Goal: Task Accomplishment & Management: Complete application form

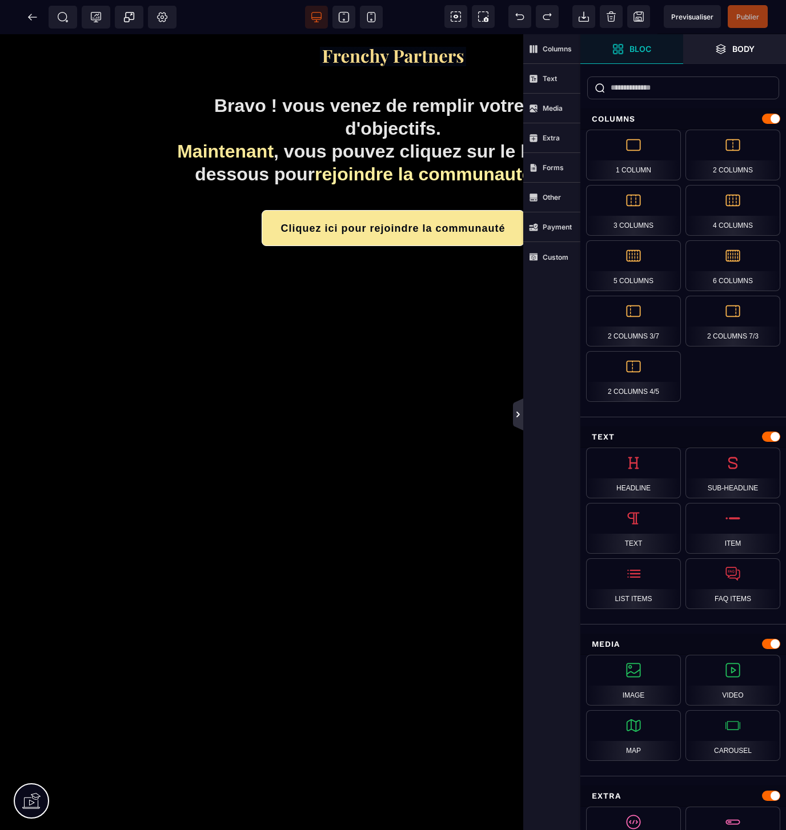
click at [520, 414] on icon at bounding box center [517, 414] width 9 height 9
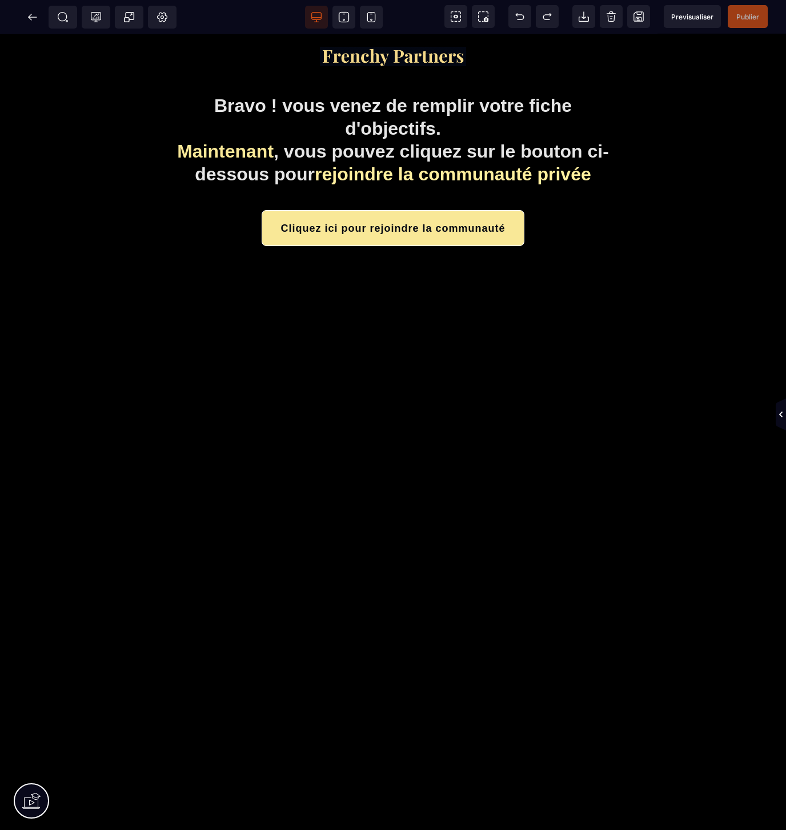
drag, startPoint x: 779, startPoint y: 414, endPoint x: 645, endPoint y: 396, distance: 134.8
click at [779, 414] on icon at bounding box center [780, 415] width 3 height 6
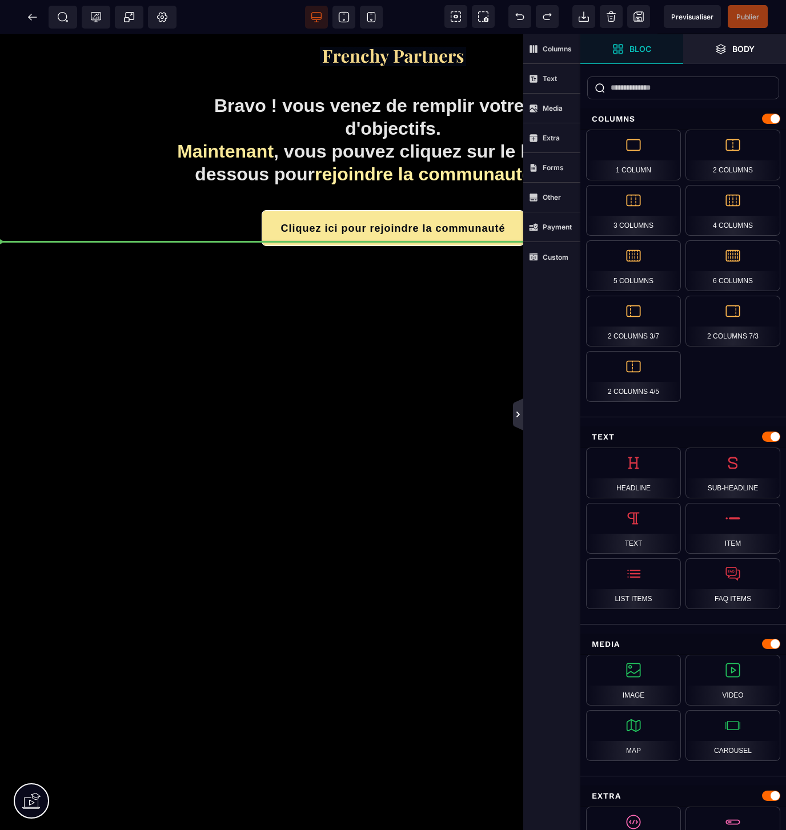
click at [517, 407] on icon at bounding box center [518, 415] width 10 height 32
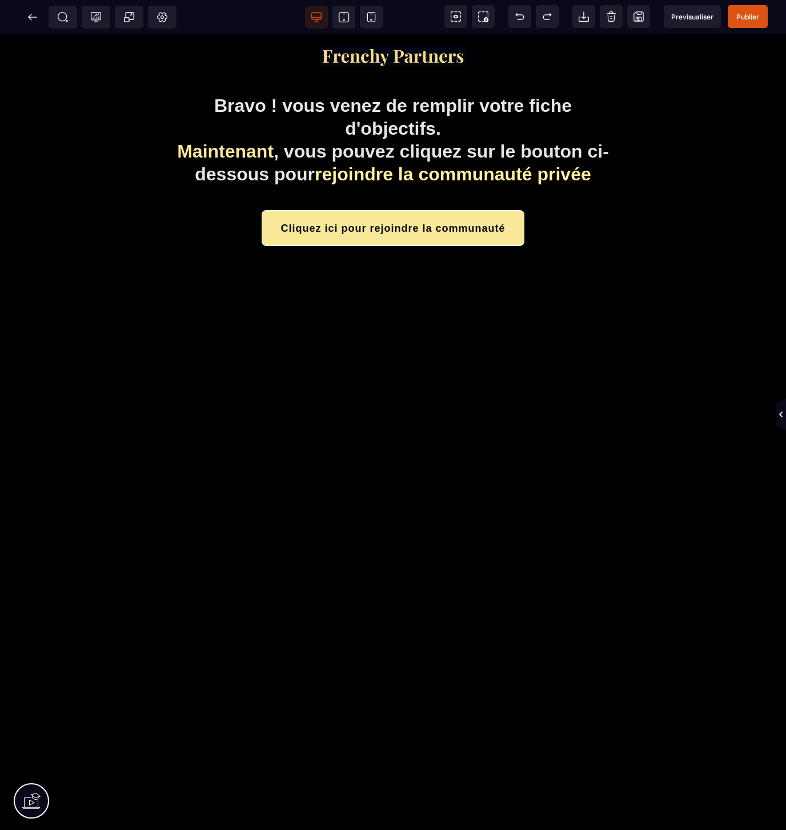
click at [774, 412] on div "Bravo ! vous venez de remplir votre fiche d'objectifs. Maintenant , vous pouvez…" at bounding box center [393, 432] width 786 height 796
click at [778, 412] on icon at bounding box center [780, 414] width 9 height 9
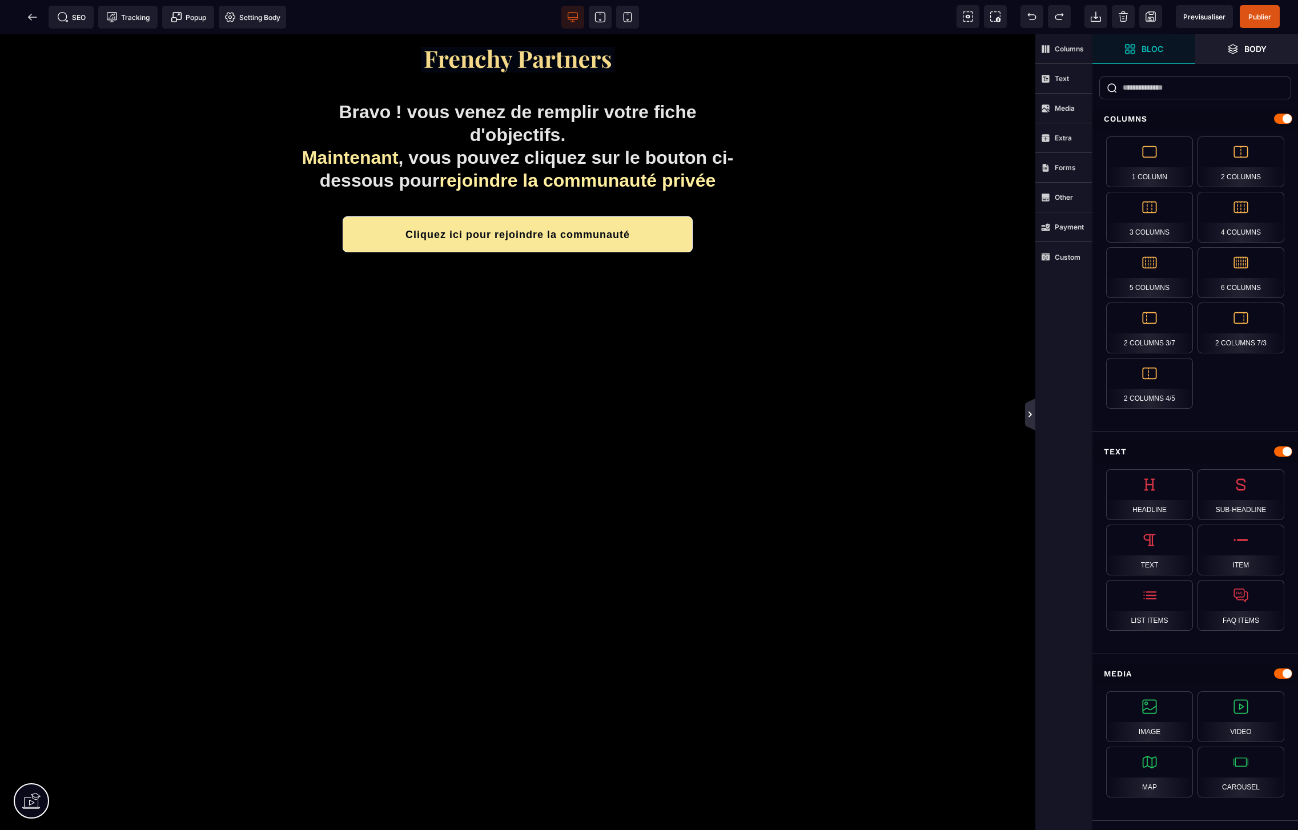
click at [1030, 419] on icon at bounding box center [1030, 414] width 9 height 9
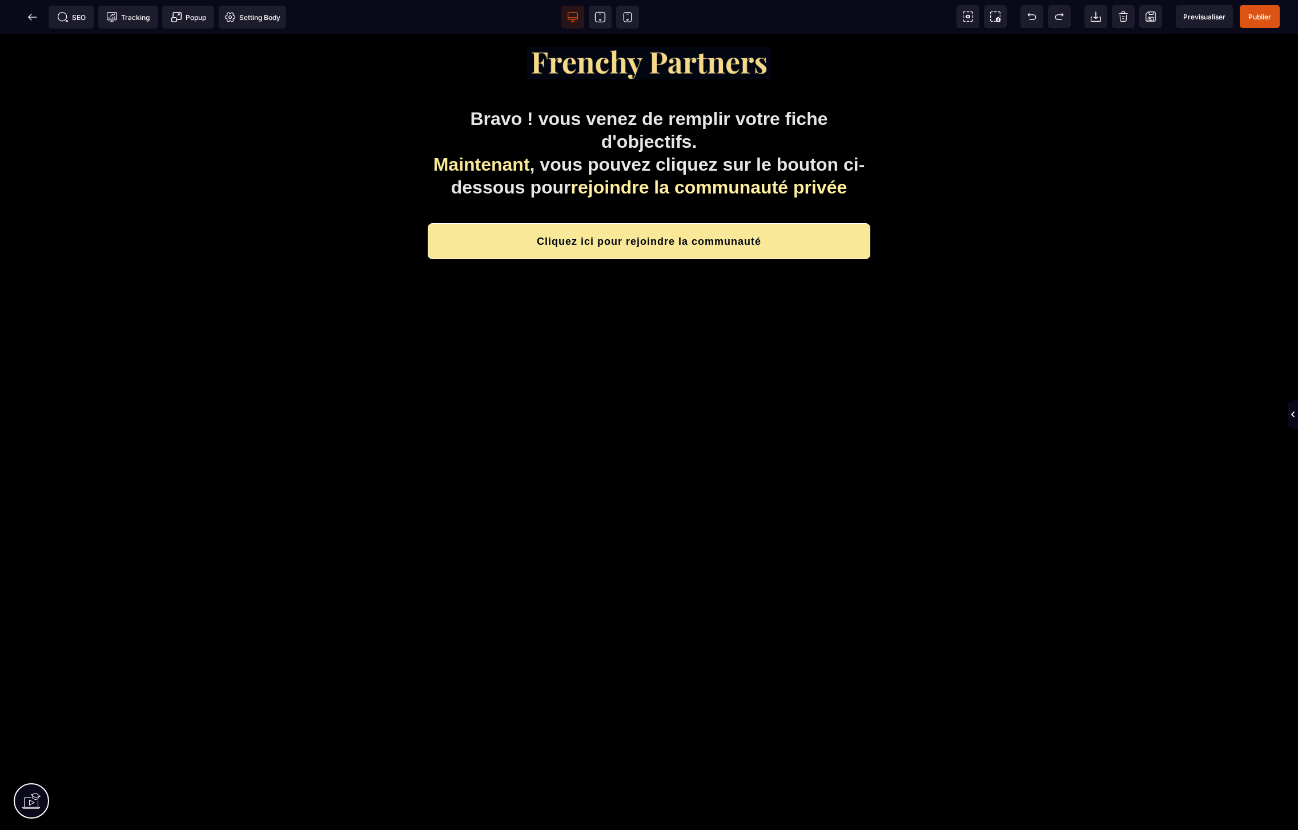
click at [1037, 411] on icon at bounding box center [1292, 414] width 9 height 9
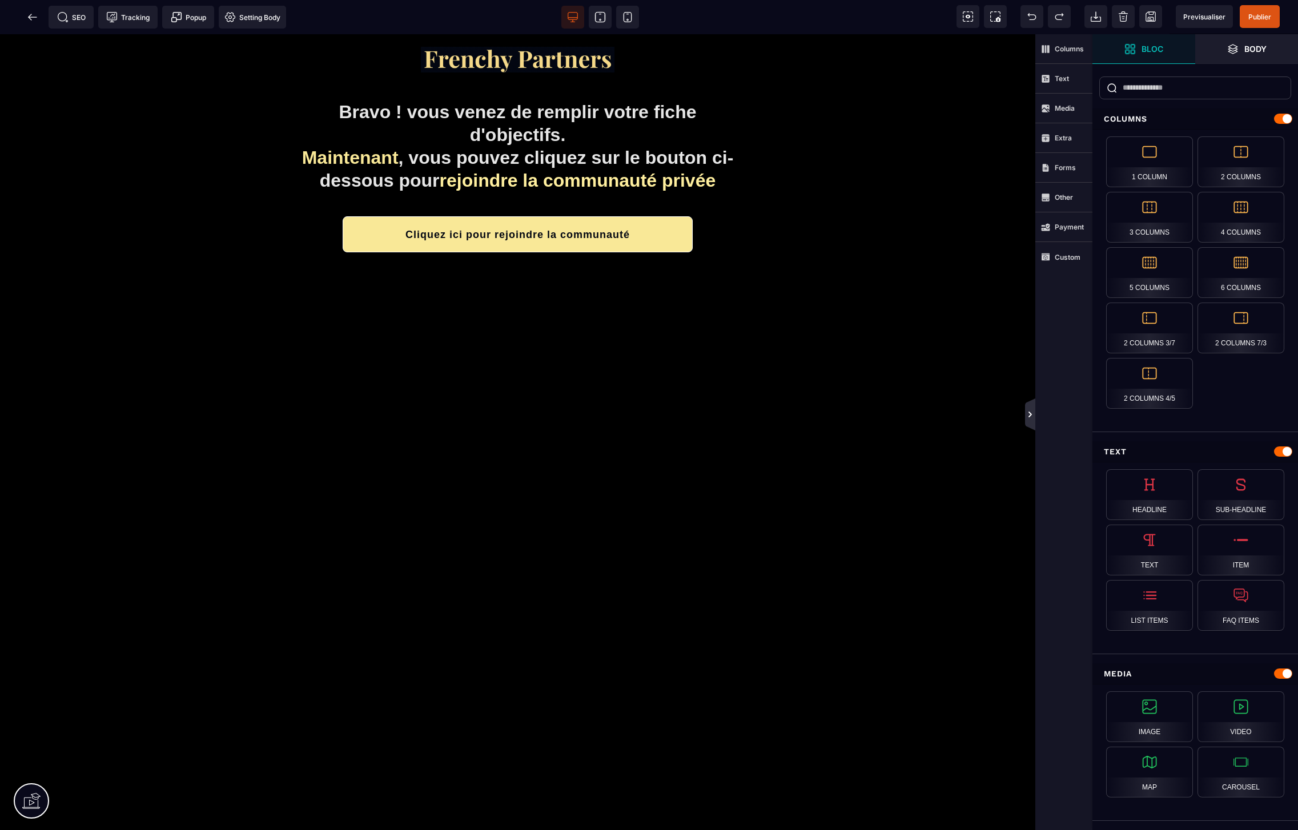
click at [1029, 411] on icon at bounding box center [1030, 414] width 9 height 9
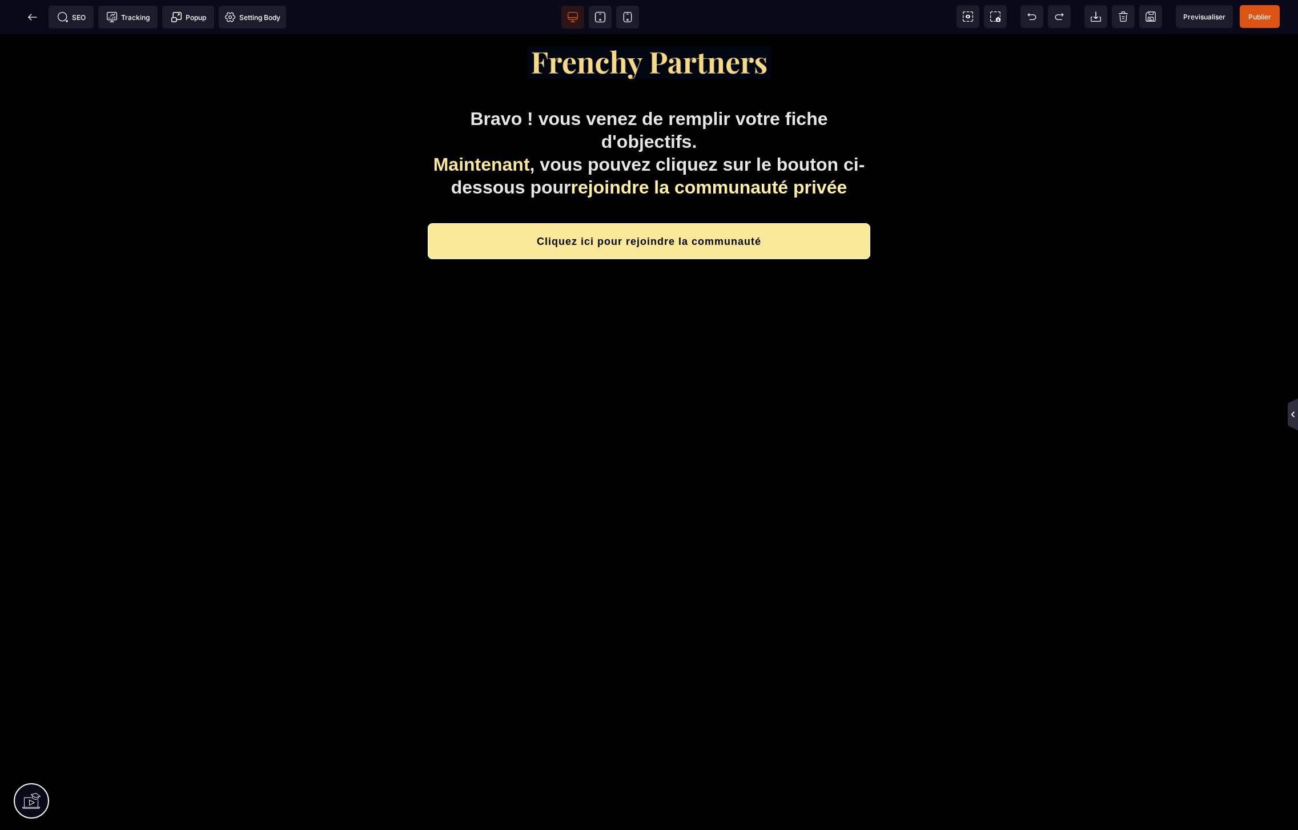
click at [1037, 412] on icon at bounding box center [1292, 414] width 9 height 9
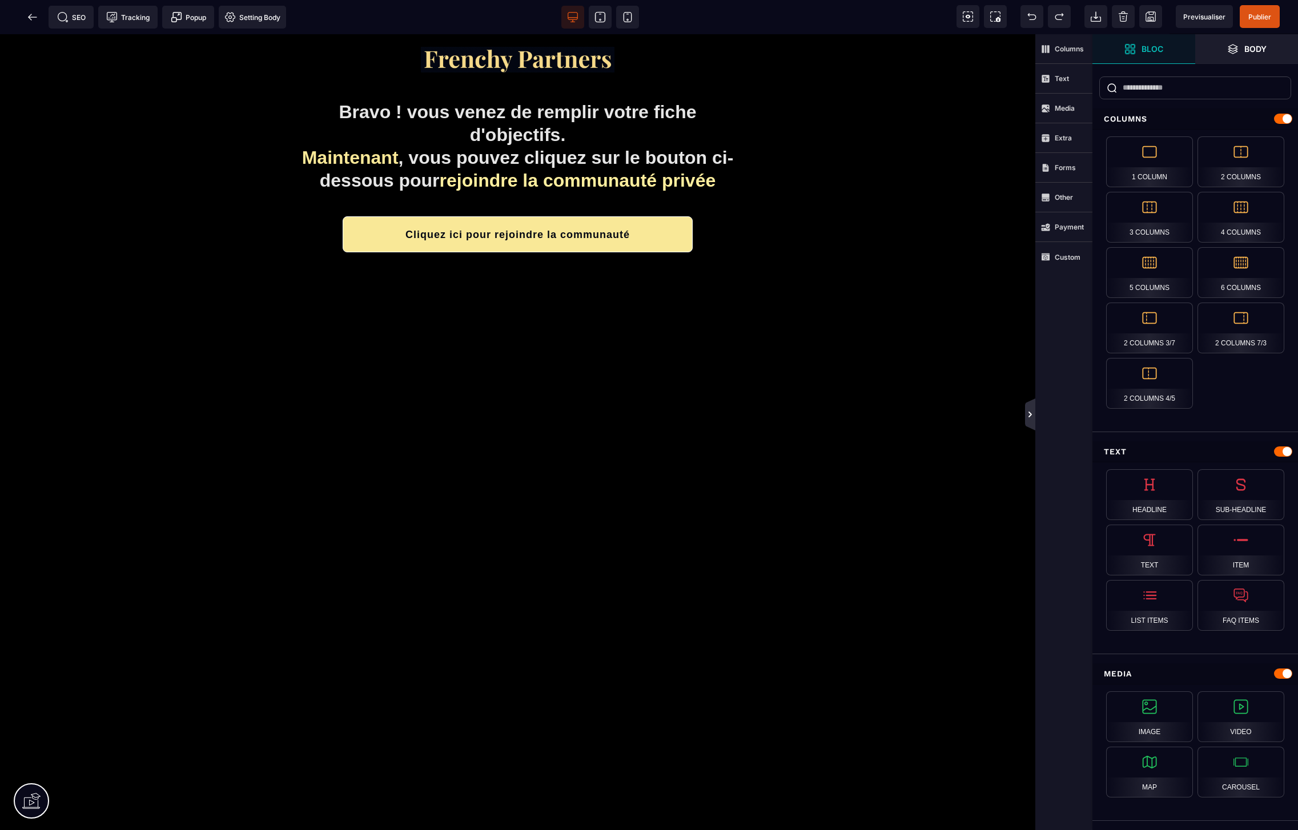
click at [1031, 412] on icon at bounding box center [1030, 414] width 9 height 9
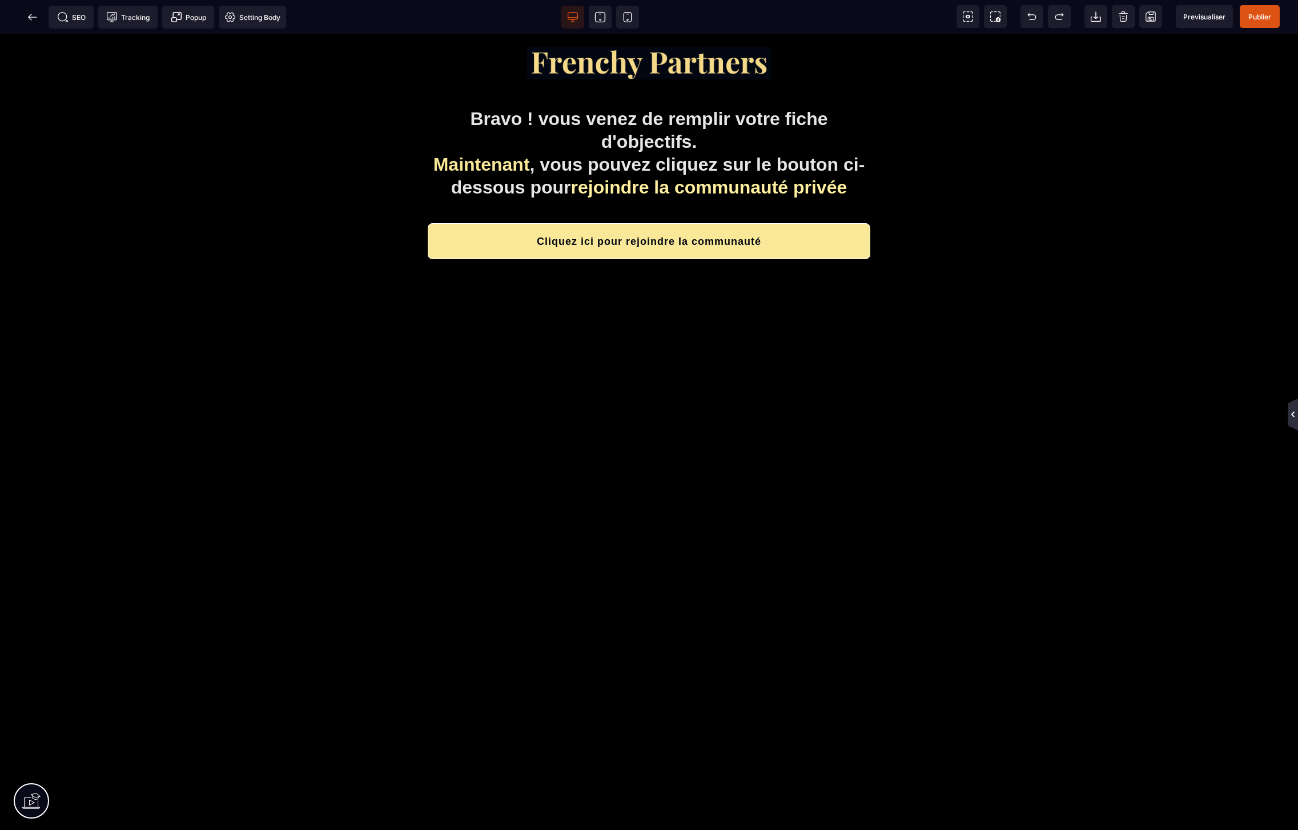
click at [1037, 420] on icon at bounding box center [1293, 415] width 10 height 32
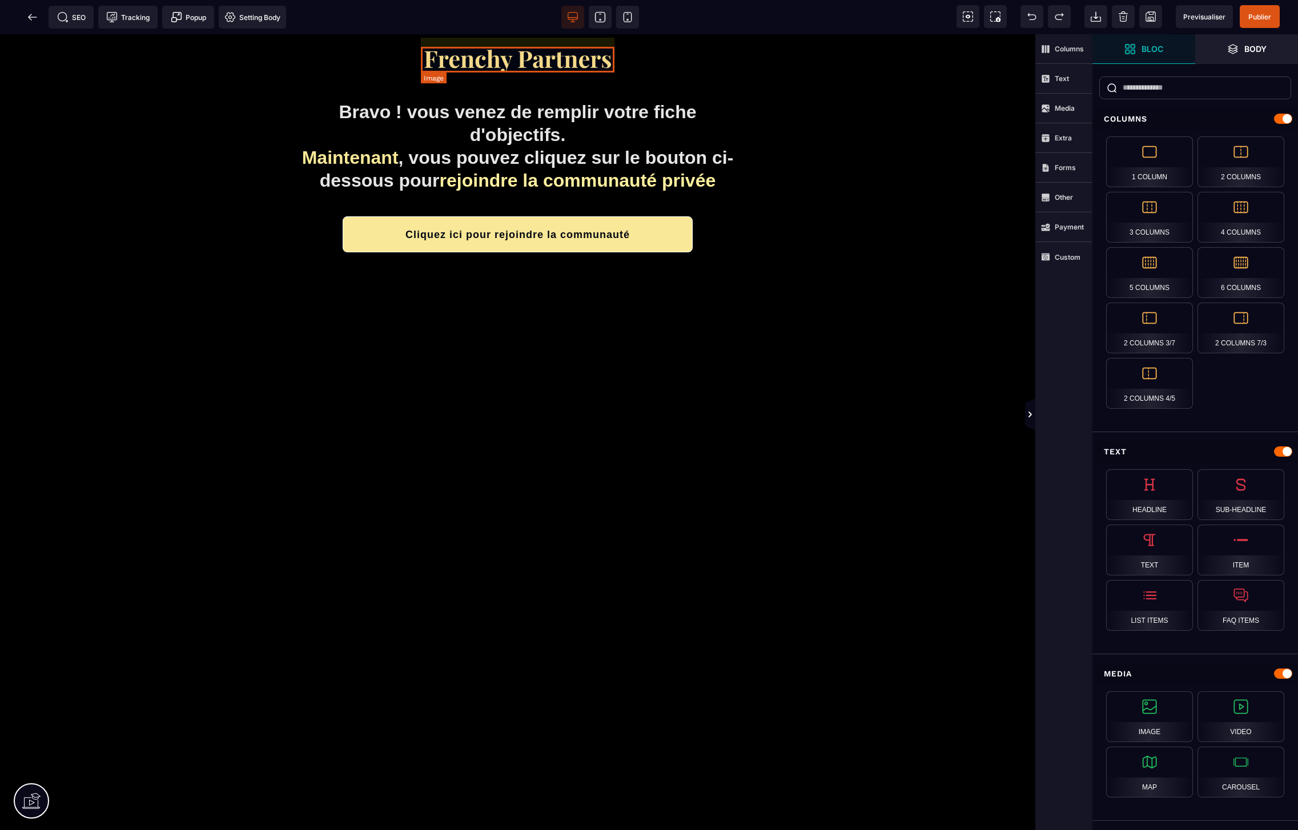
click at [544, 60] on img at bounding box center [518, 60] width 194 height 26
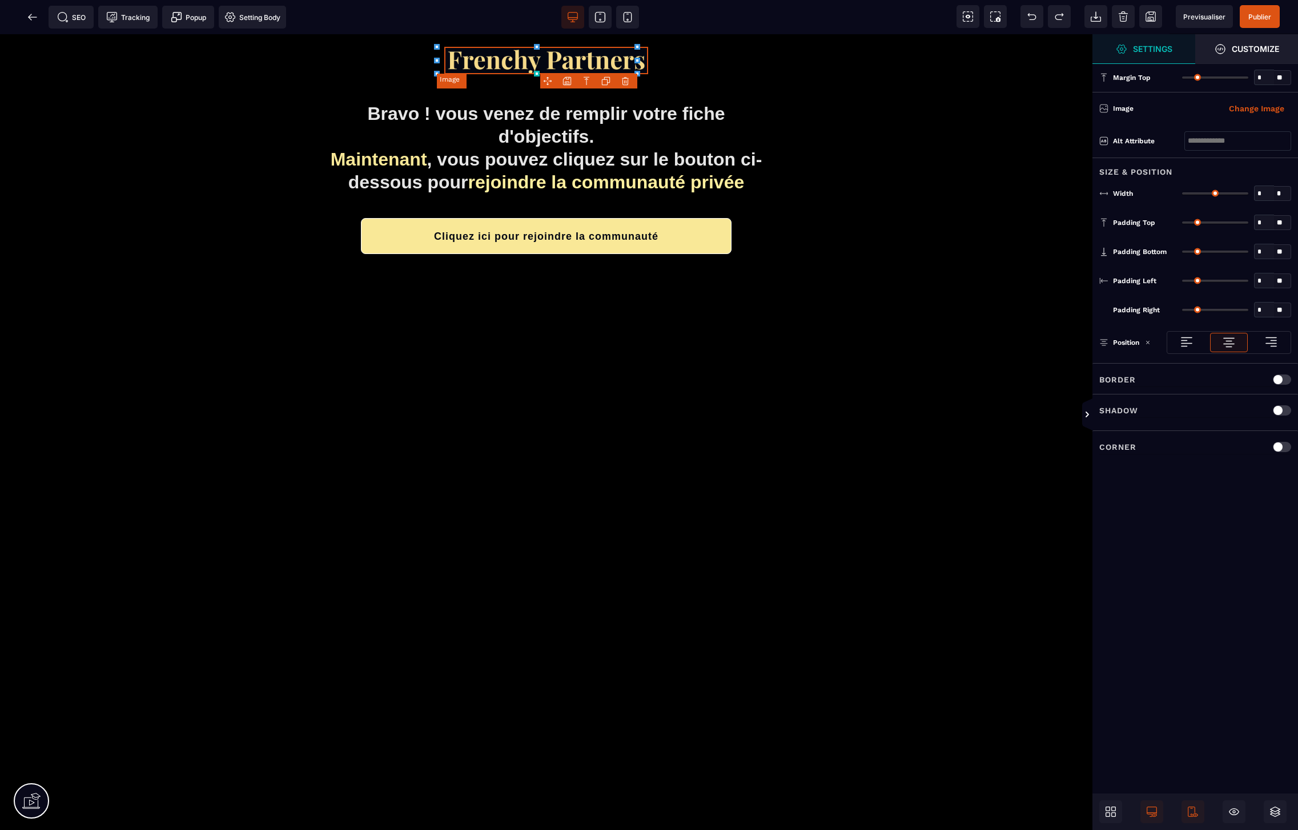
type input "**"
type input "*"
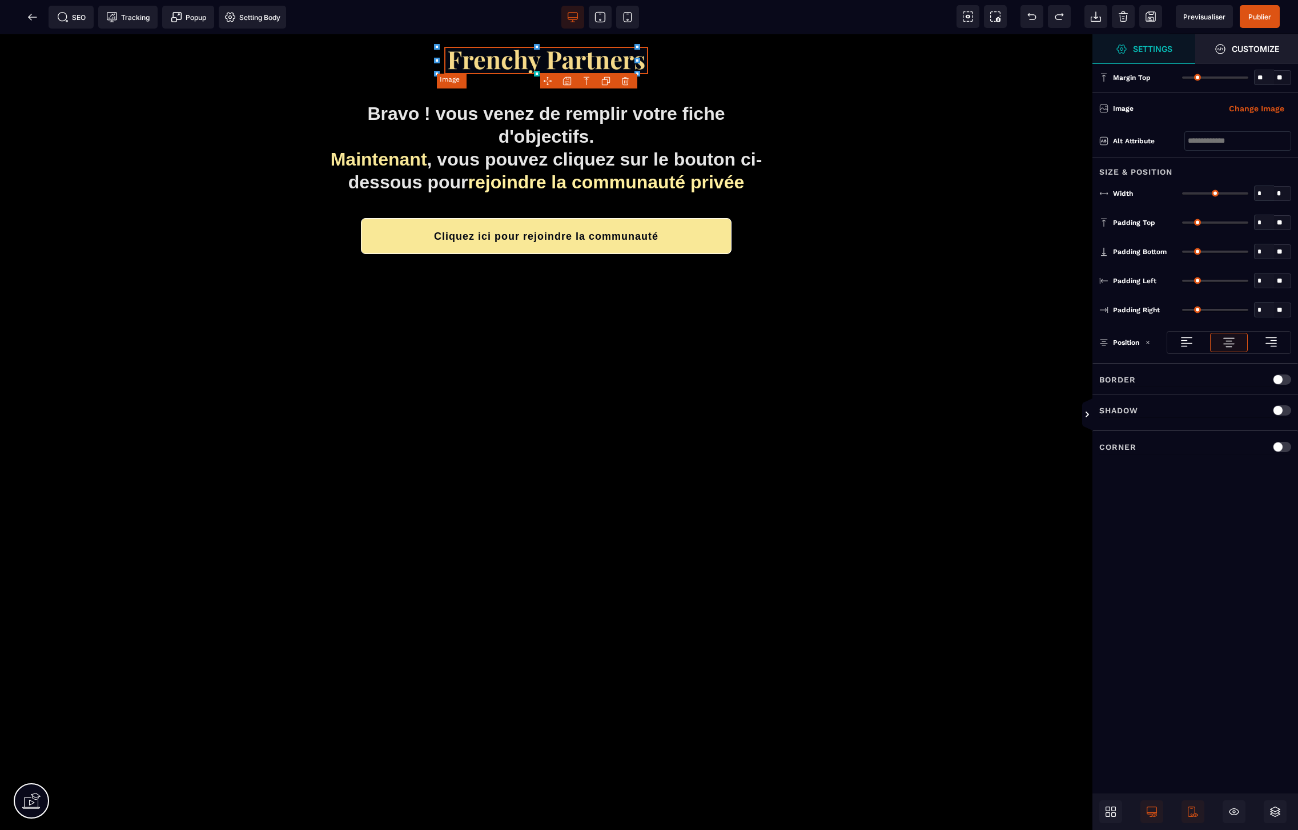
type input "*"
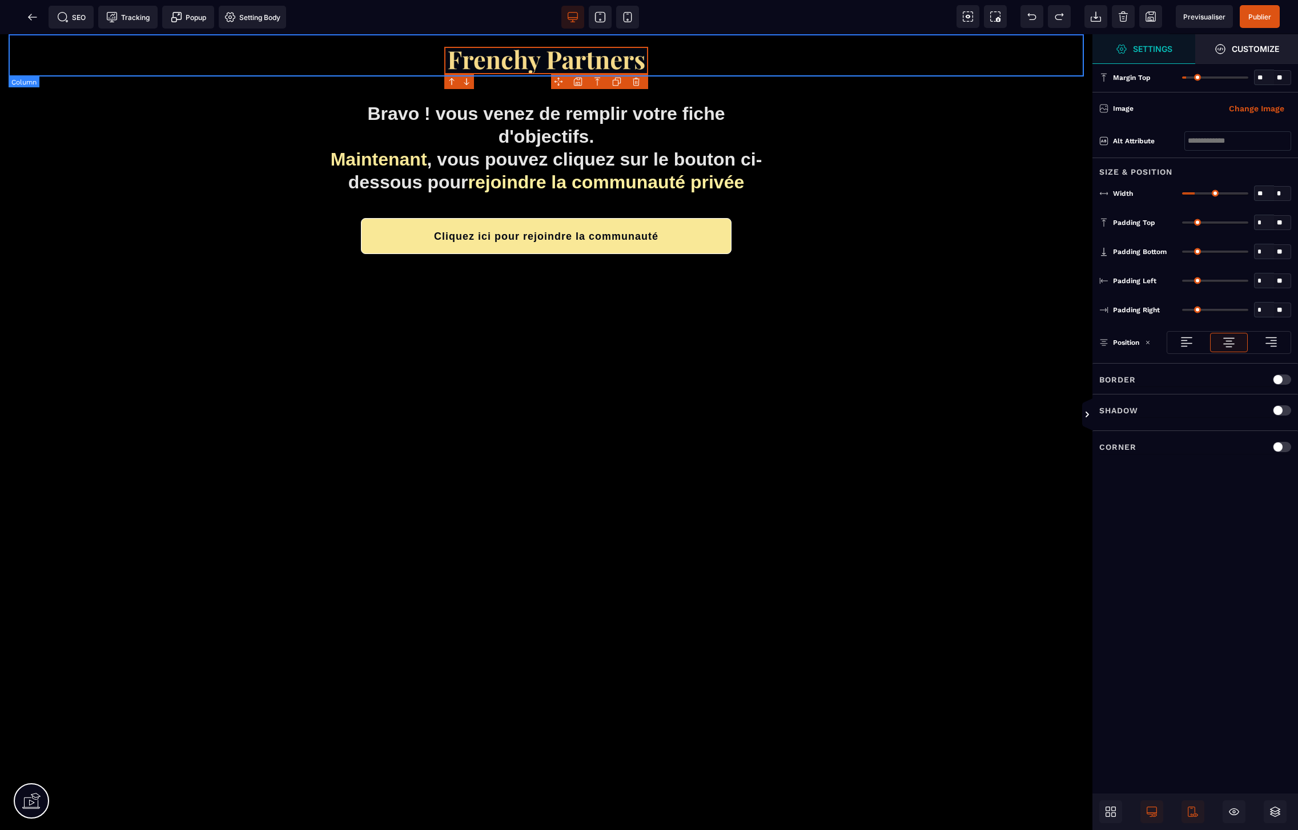
click at [501, 42] on div at bounding box center [546, 55] width 1075 height 42
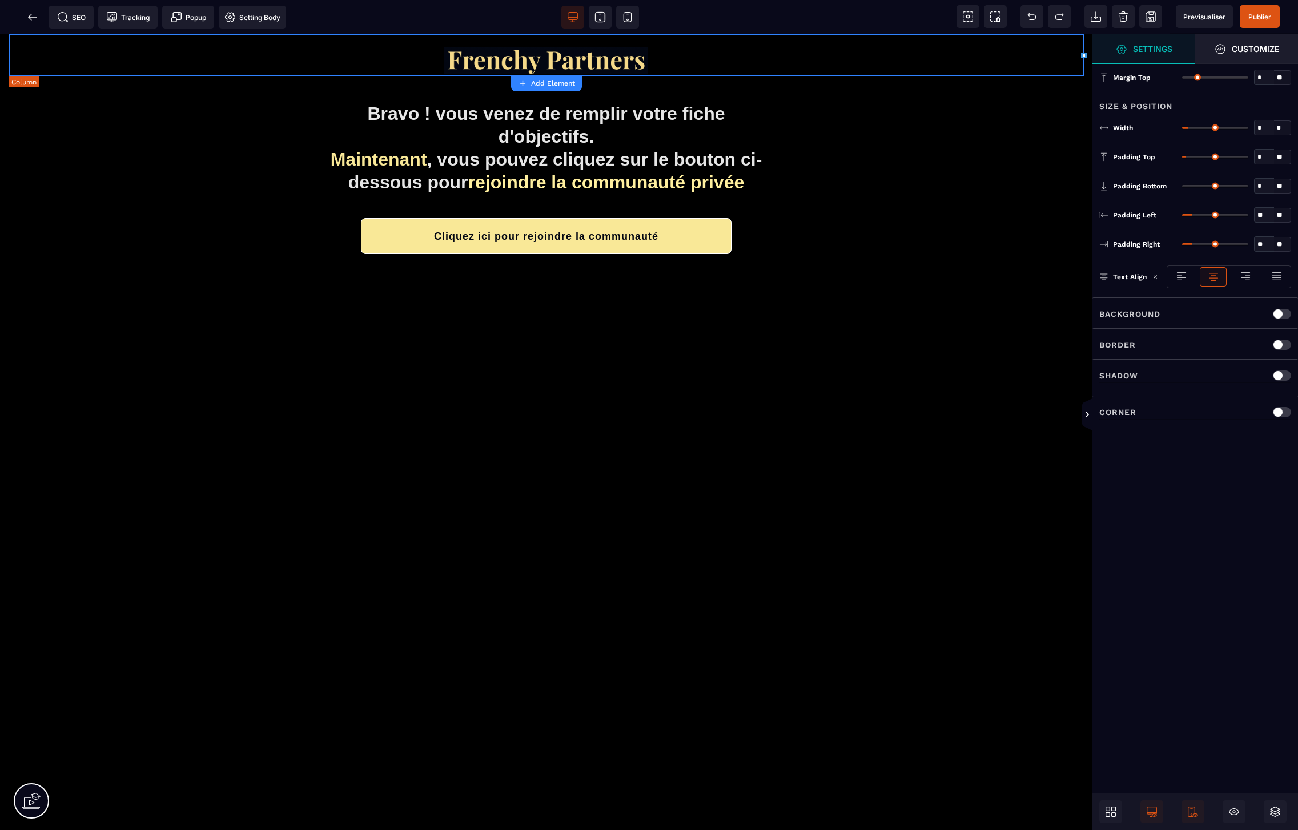
click at [500, 61] on img at bounding box center [546, 60] width 204 height 27
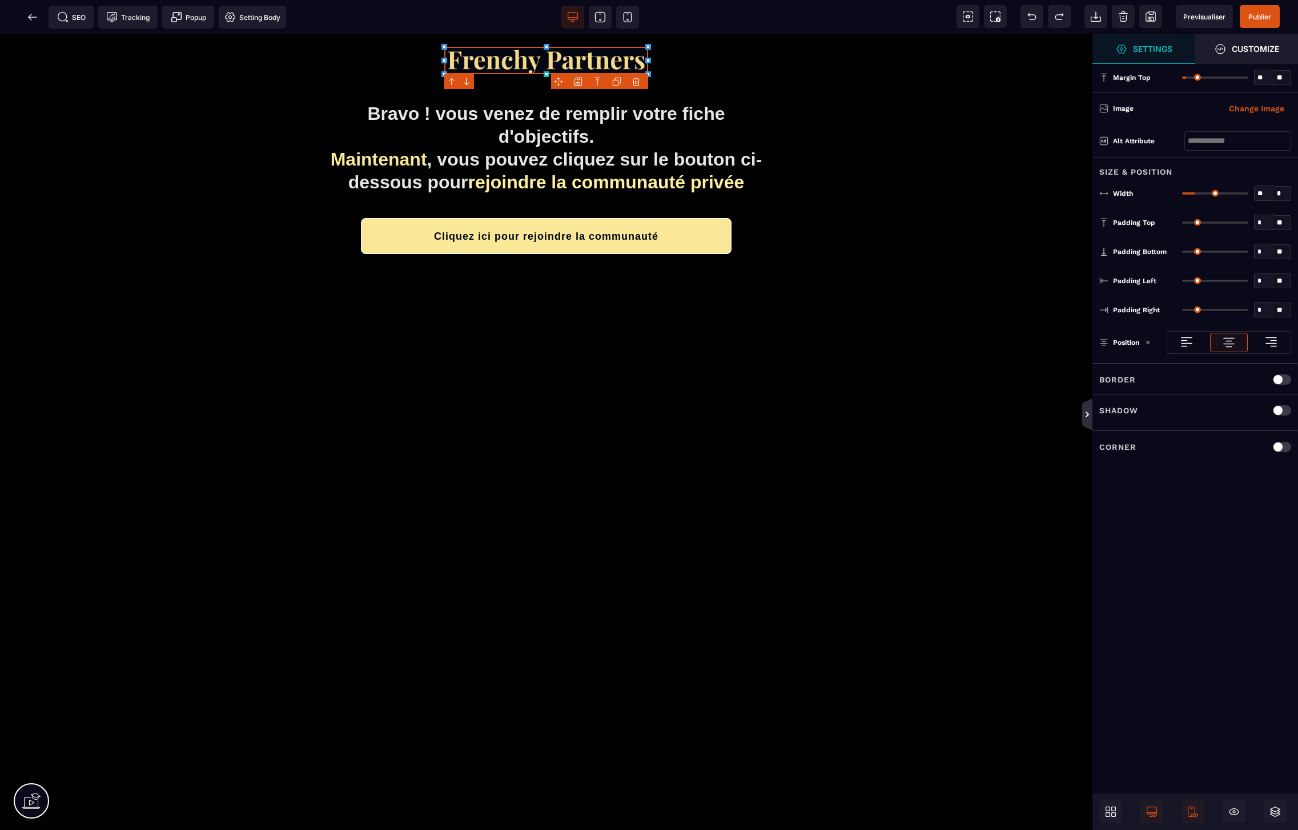
click at [1037, 415] on icon at bounding box center [1087, 414] width 9 height 9
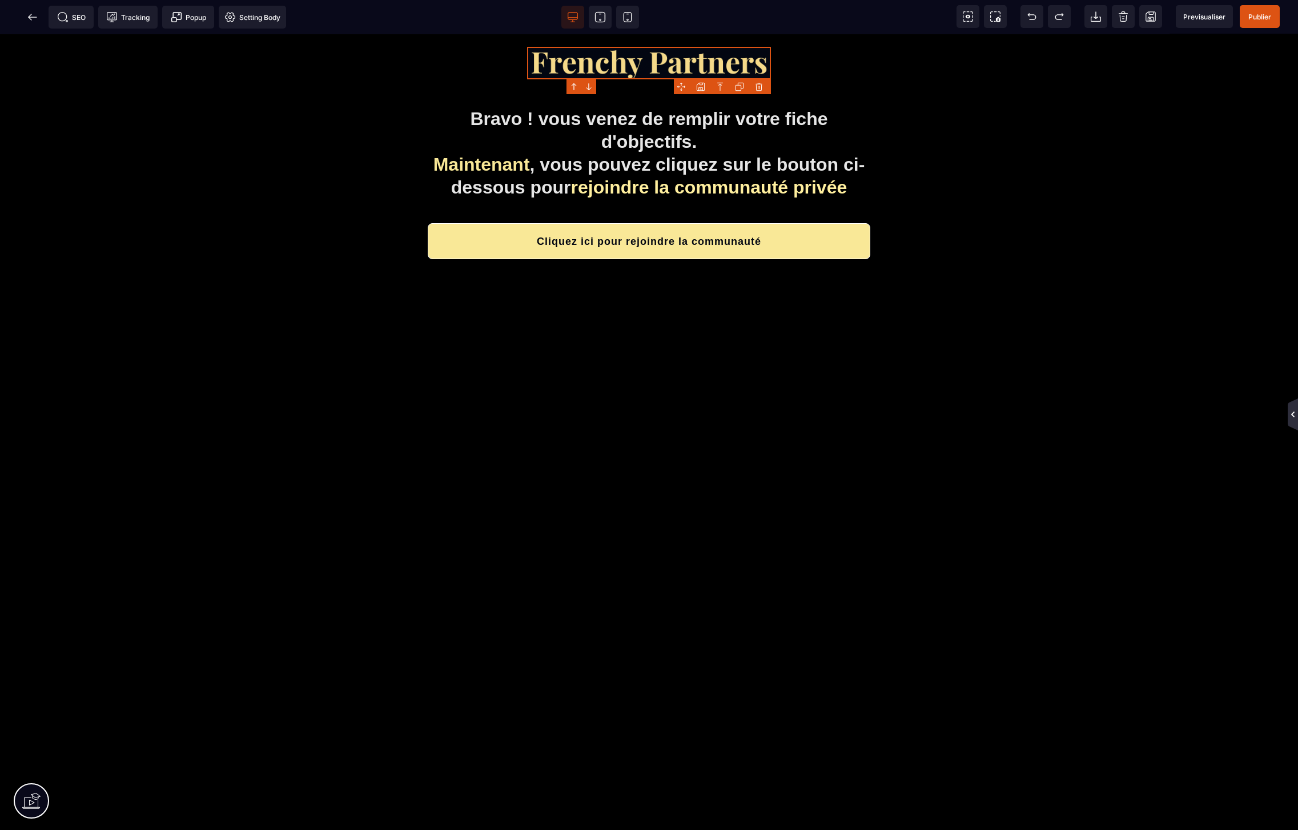
click at [1037, 411] on icon at bounding box center [1292, 414] width 9 height 9
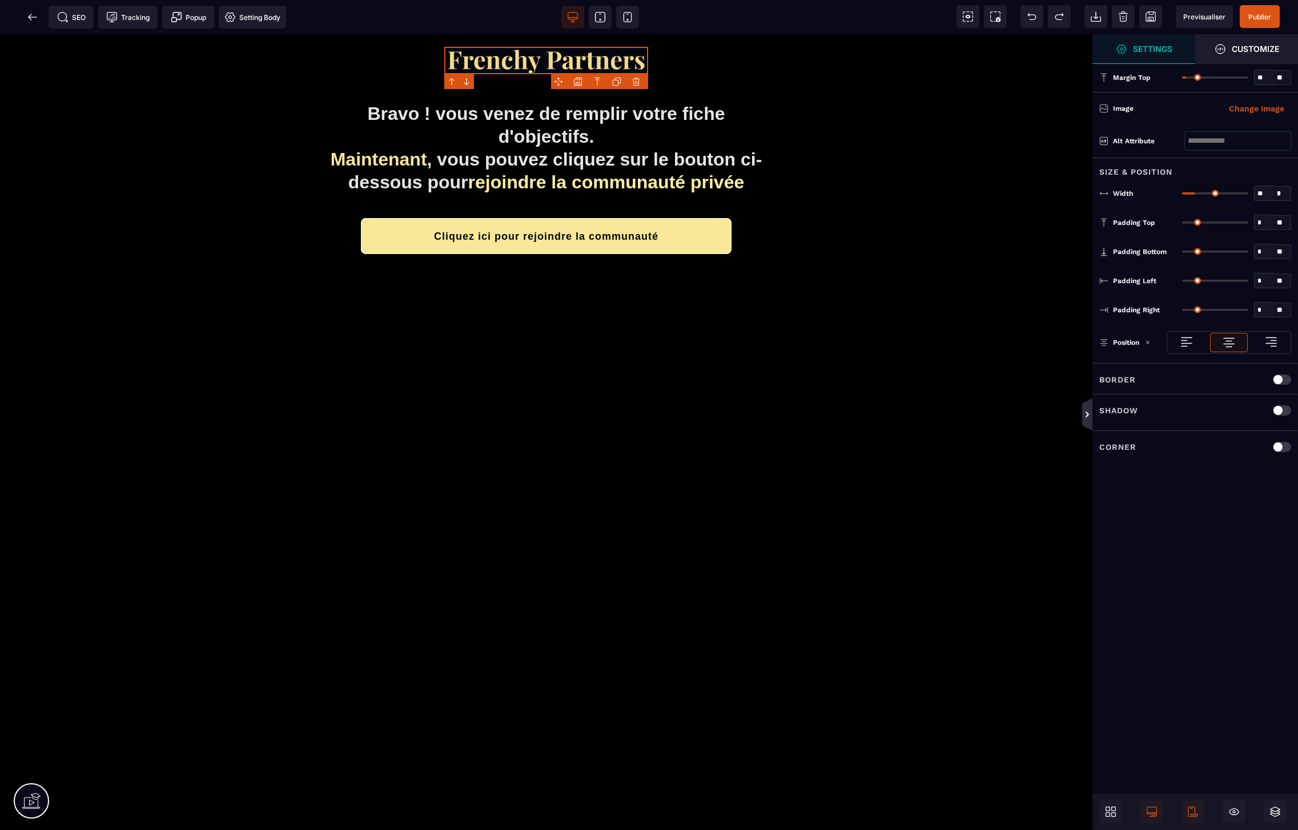
click at [1037, 408] on icon at bounding box center [1087, 415] width 10 height 32
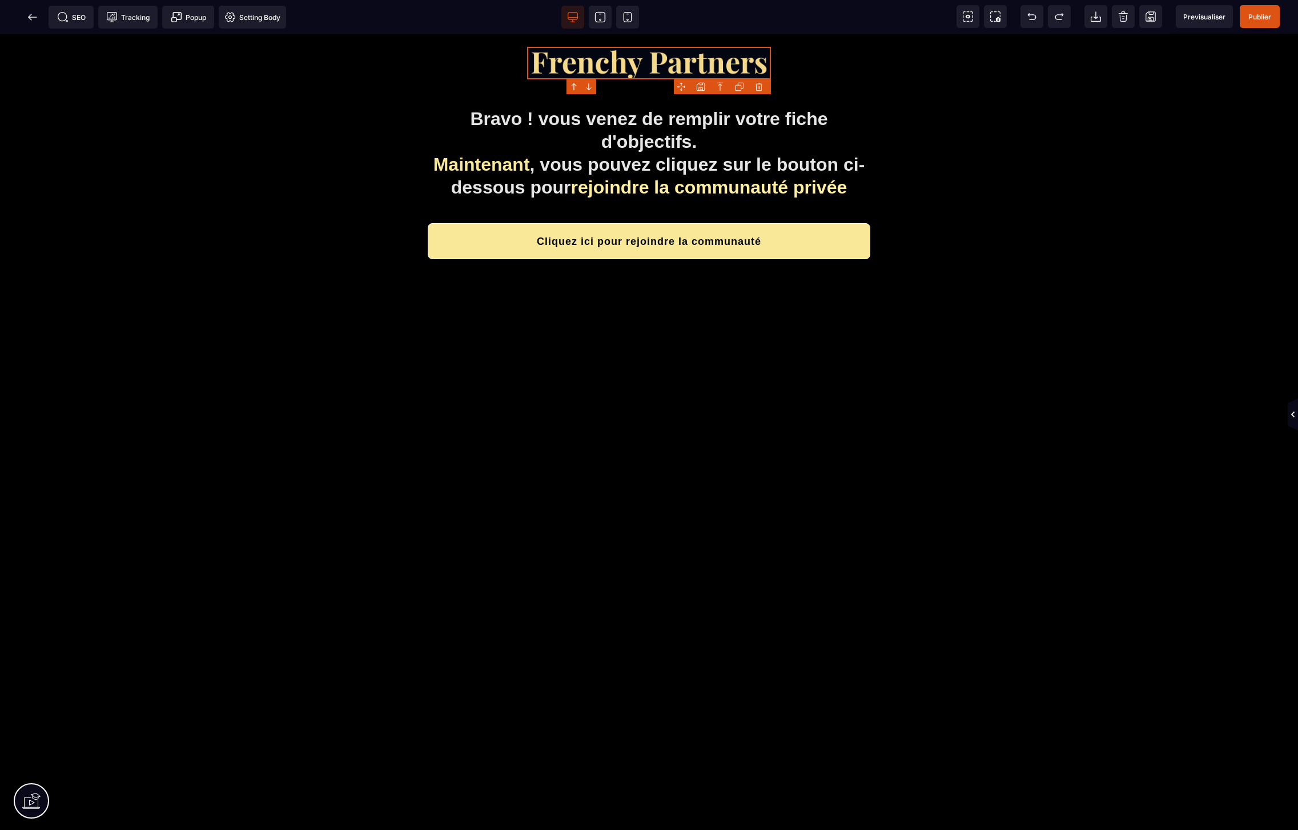
drag, startPoint x: 6, startPoint y: 269, endPoint x: 38, endPoint y: 270, distance: 32.0
click at [183, 283] on div "Bravo ! vous venez de remplir votre fiche d'objectifs. Maintenant , vous pouvez…" at bounding box center [649, 432] width 1298 height 796
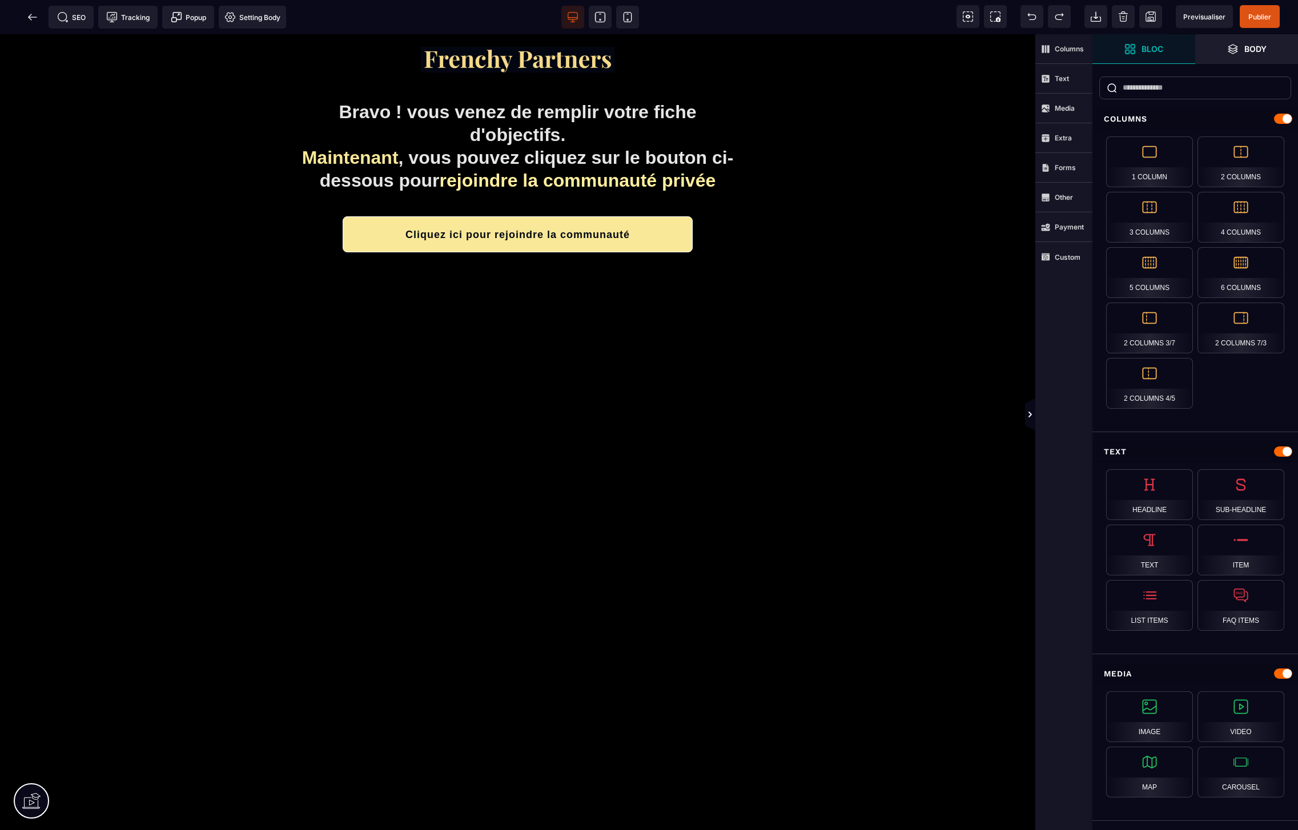
click at [155, 264] on div "Bravo ! vous venez de remplir votre fiche d'objectifs. Maintenant , vous pouvez…" at bounding box center [517, 432] width 1035 height 796
drag, startPoint x: 1026, startPoint y: 417, endPoint x: 789, endPoint y: 367, distance: 242.4
click at [1026, 417] on icon at bounding box center [1030, 414] width 9 height 9
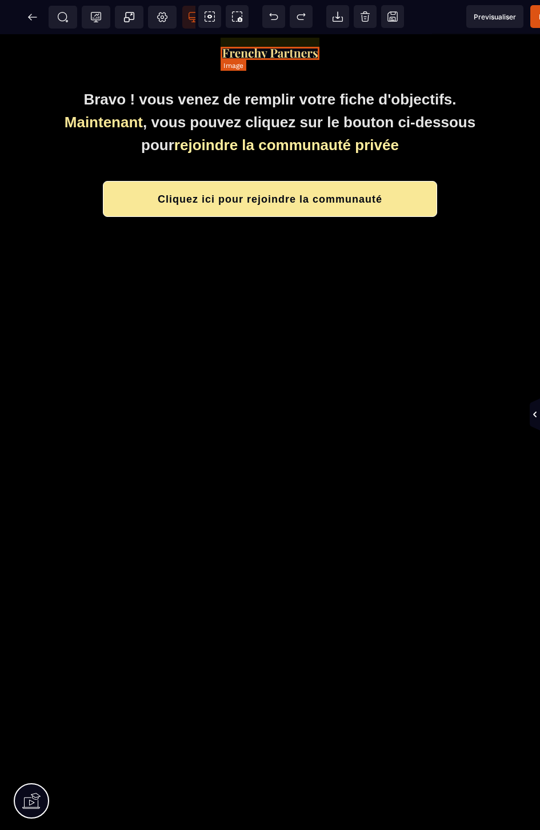
click at [303, 50] on img at bounding box center [269, 53] width 99 height 13
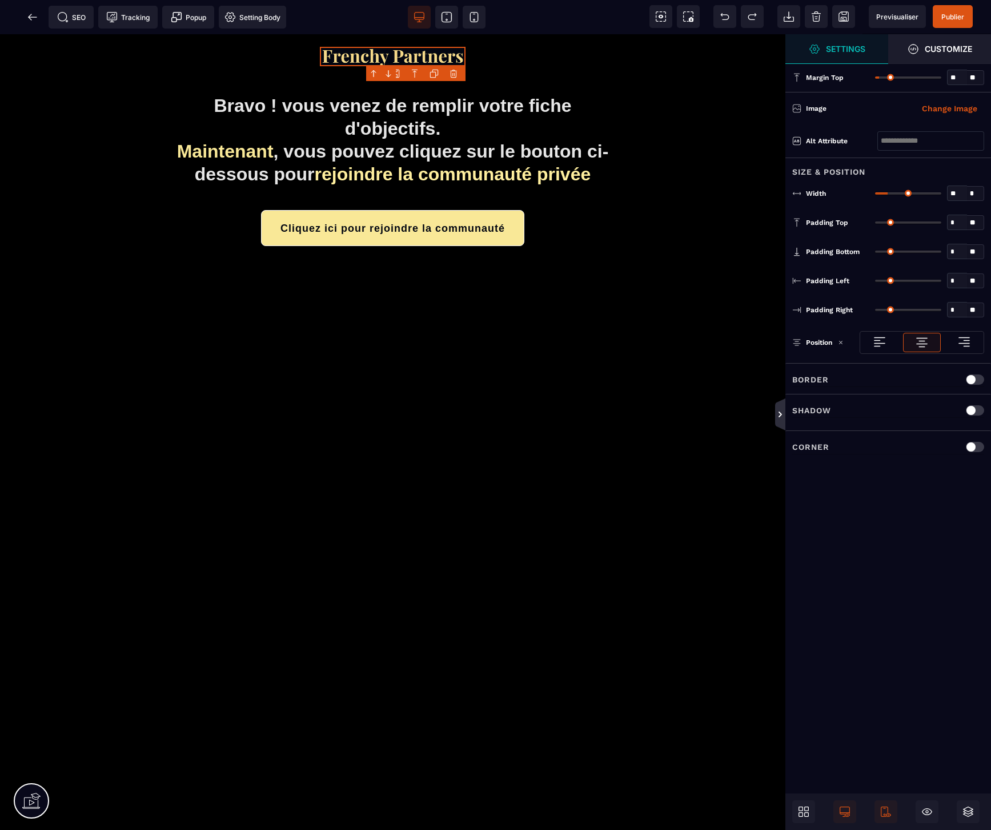
click at [778, 414] on icon at bounding box center [780, 414] width 9 height 9
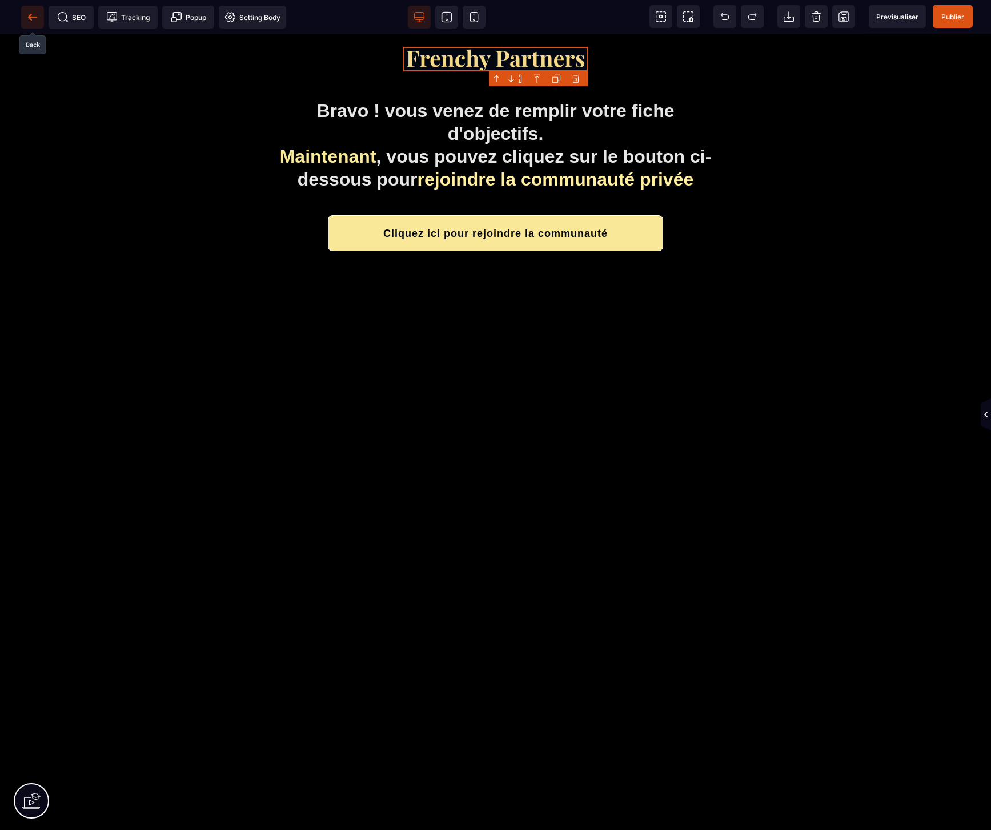
click at [30, 10] on span at bounding box center [32, 17] width 23 height 23
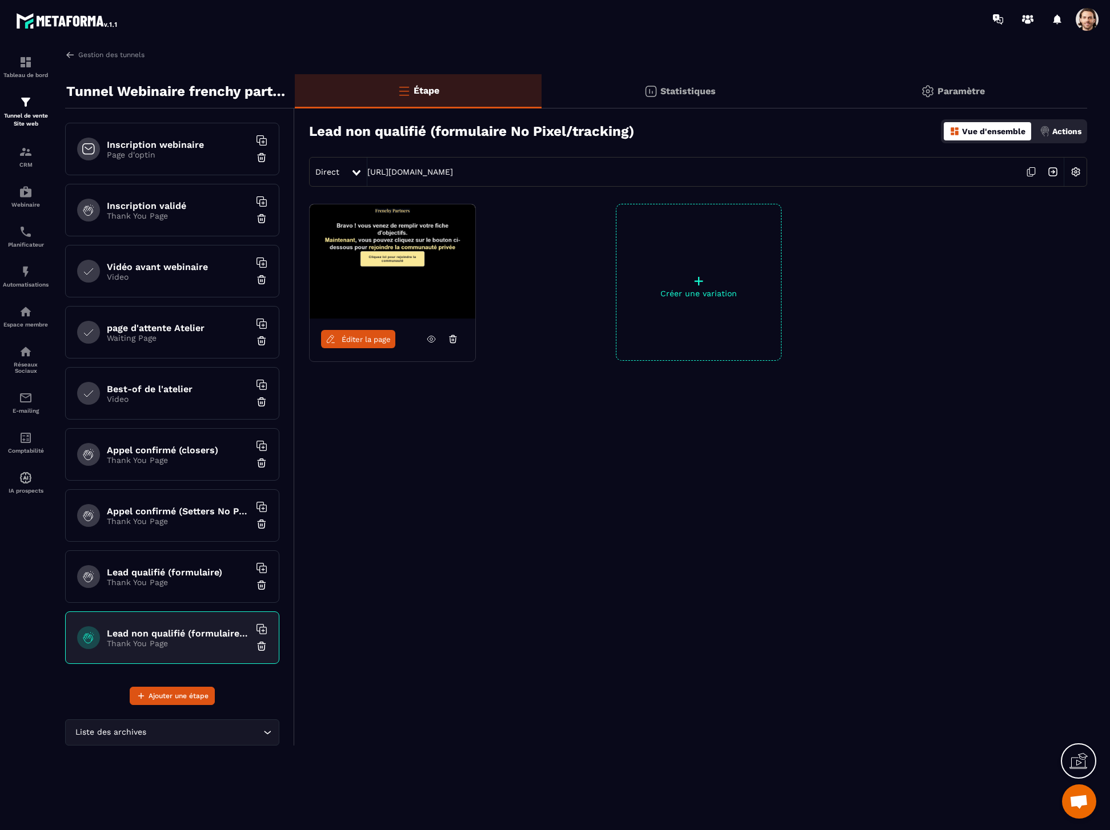
click at [370, 338] on span "Éditer la page" at bounding box center [366, 339] width 49 height 9
